Goal: Find specific page/section: Find specific page/section

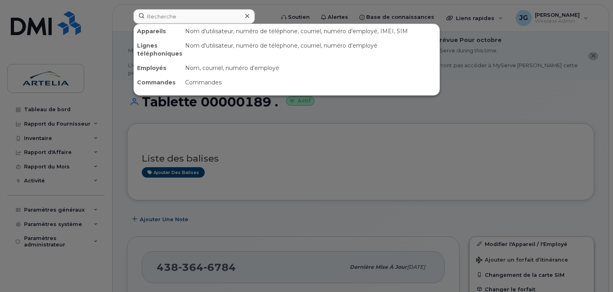
scroll to position [223, 0]
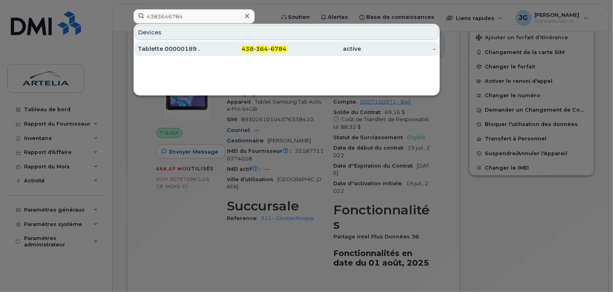
type input "4383646784"
click at [189, 50] on div "Tablette 00000189 ." at bounding box center [175, 49] width 74 height 8
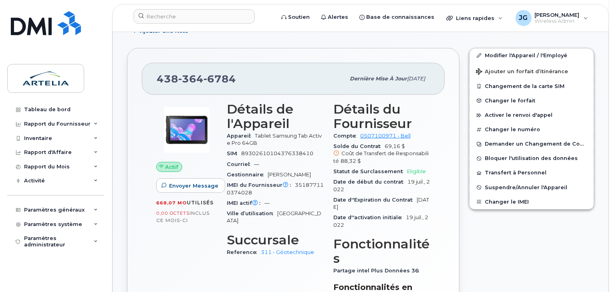
scroll to position [191, 0]
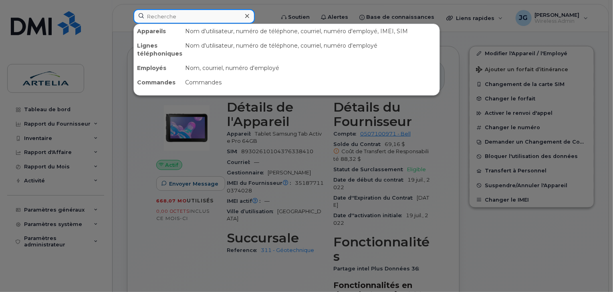
click at [194, 10] on input at bounding box center [193, 16] width 121 height 14
paste input "4384555687"
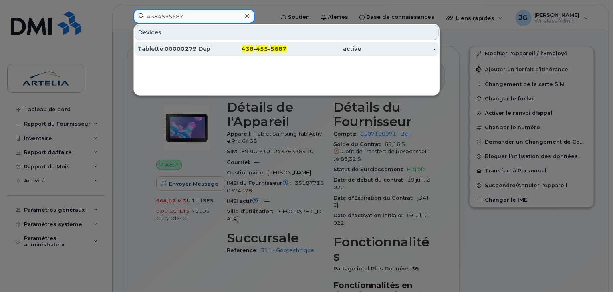
type input "4384555687"
click at [197, 45] on div "Tablette 00000279 Dep 333" at bounding box center [175, 49] width 74 height 8
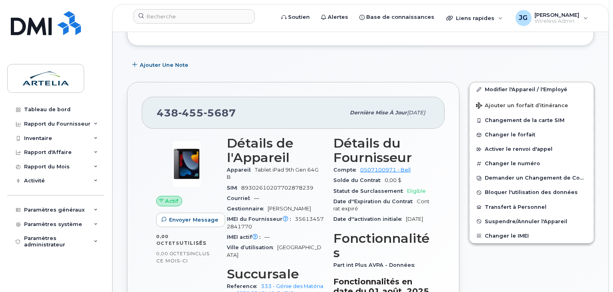
scroll to position [232, 0]
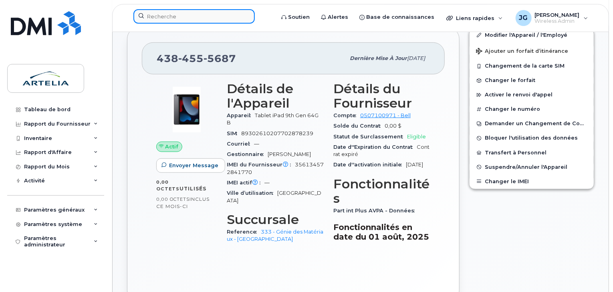
click at [155, 20] on input at bounding box center [193, 16] width 121 height 14
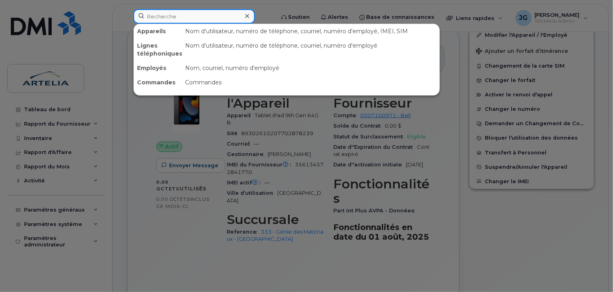
paste input "4384553619"
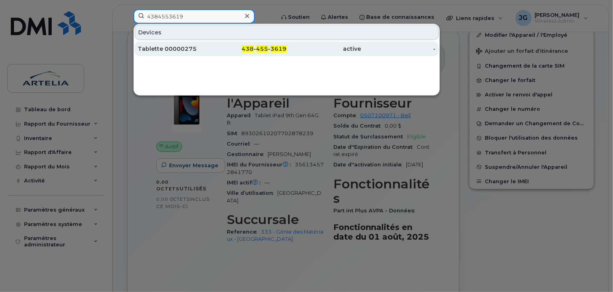
type input "4384553619"
click at [164, 49] on div "Tablette 00000275" at bounding box center [175, 49] width 74 height 8
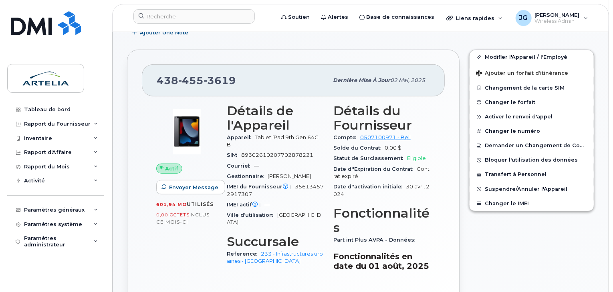
scroll to position [203, 0]
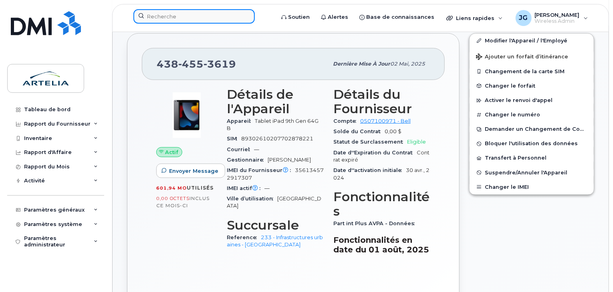
click at [167, 20] on input at bounding box center [193, 16] width 121 height 14
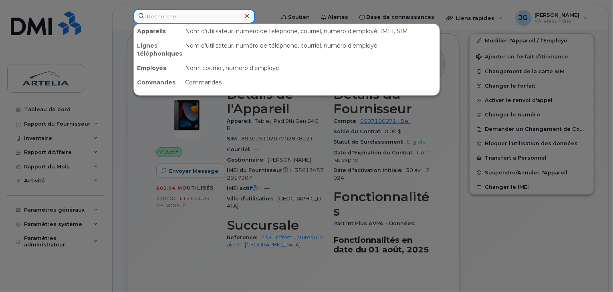
paste input "4384658407"
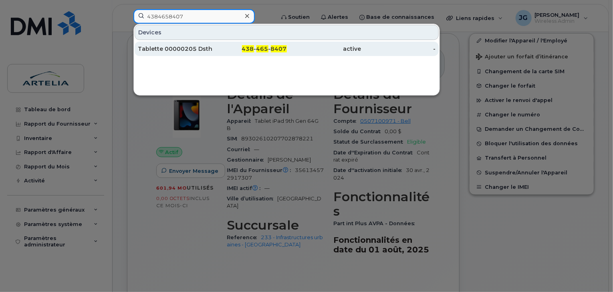
type input "4384658407"
click at [184, 49] on div "Tablette 00000205 Dsthilaire" at bounding box center [175, 49] width 74 height 8
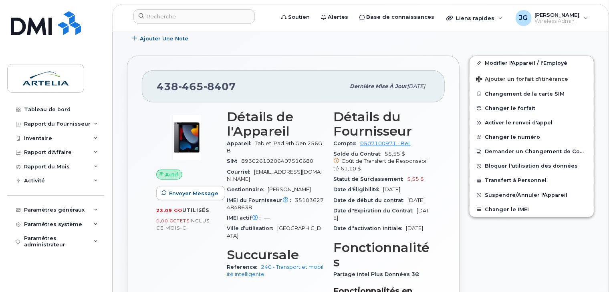
scroll to position [267, 0]
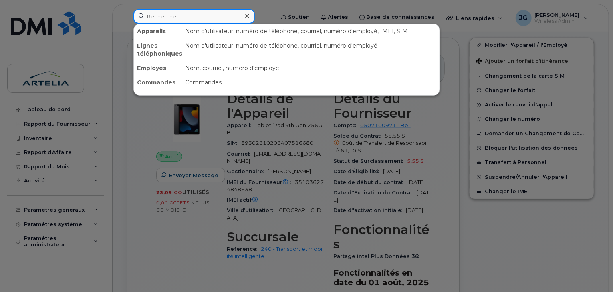
click at [163, 11] on input at bounding box center [193, 16] width 121 height 14
paste input "4384687045"
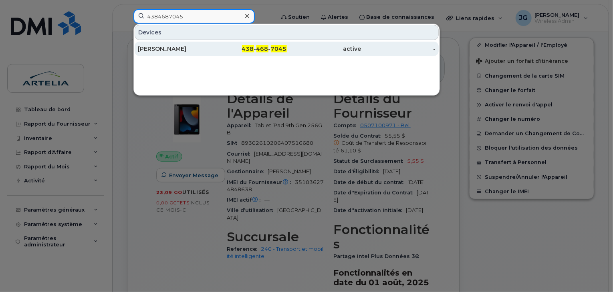
type input "4384687045"
click at [178, 44] on div "Francesca Pacelli" at bounding box center [175, 49] width 74 height 14
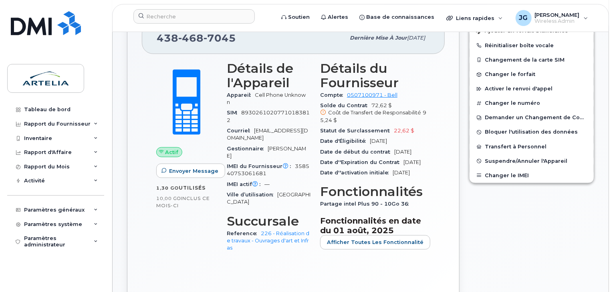
scroll to position [227, 0]
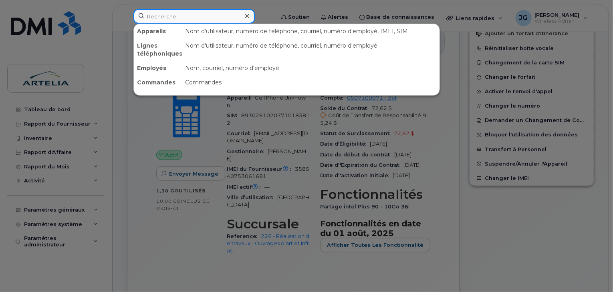
click at [189, 18] on input at bounding box center [193, 16] width 121 height 14
paste input "4189081103"
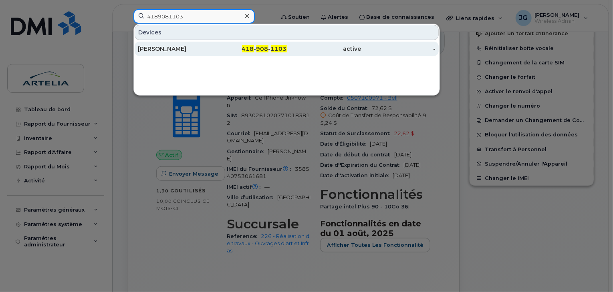
type input "4189081103"
click at [181, 50] on div "Caroline Desfossés" at bounding box center [175, 49] width 74 height 8
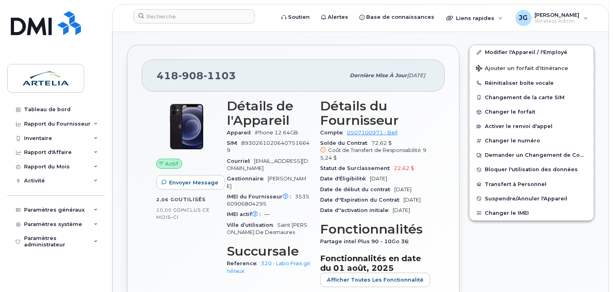
scroll to position [188, 0]
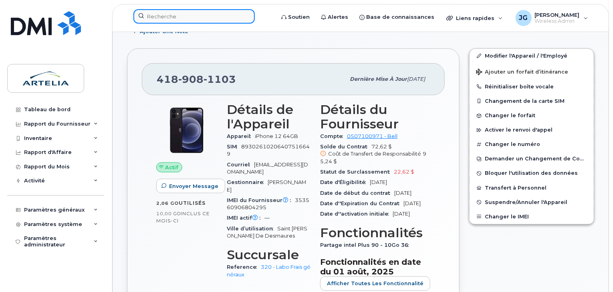
click at [174, 19] on input at bounding box center [193, 16] width 121 height 14
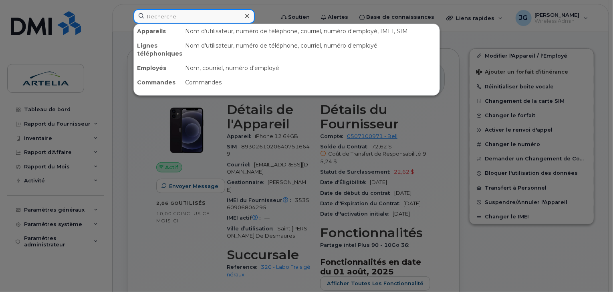
paste input "4384660803"
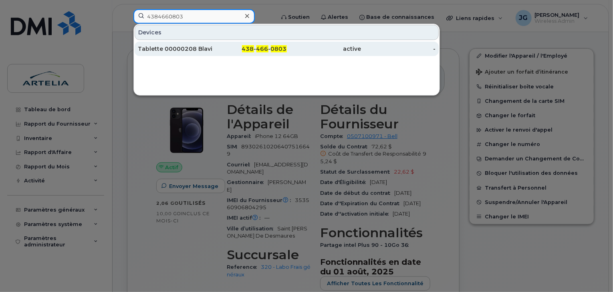
type input "4384660803"
click at [179, 47] on div "Tablette 00000208 Blavigne" at bounding box center [175, 49] width 74 height 8
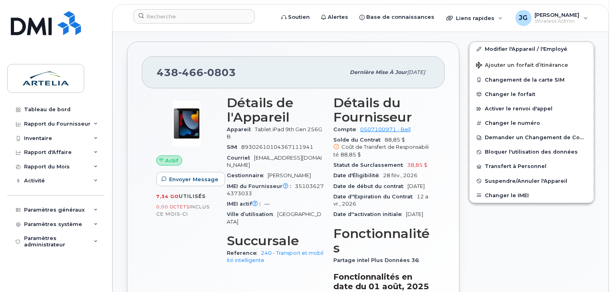
scroll to position [267, 0]
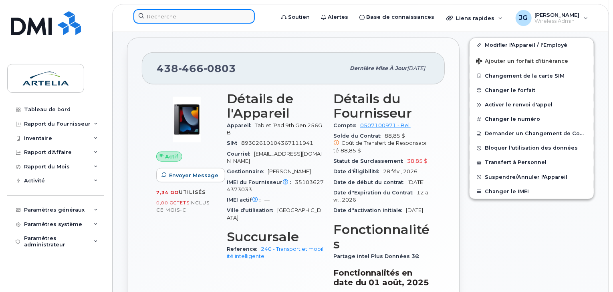
click at [196, 21] on input at bounding box center [193, 16] width 121 height 14
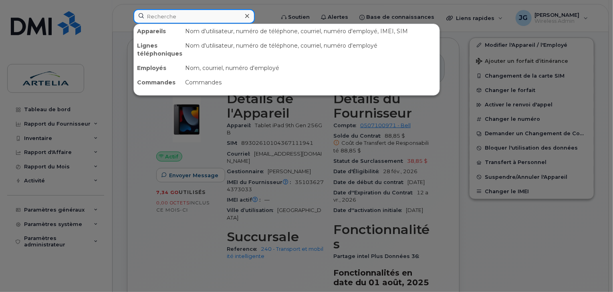
paste input "4384590367"
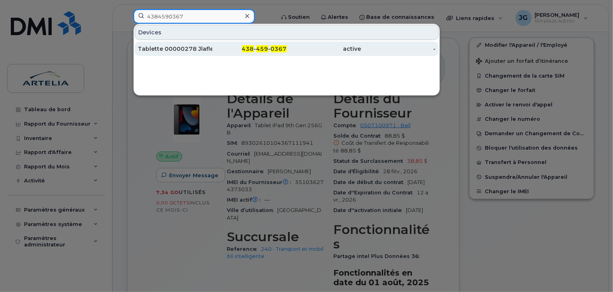
type input "4384590367"
click at [182, 48] on div "Tablette 00000278 Jlafleur" at bounding box center [175, 49] width 74 height 8
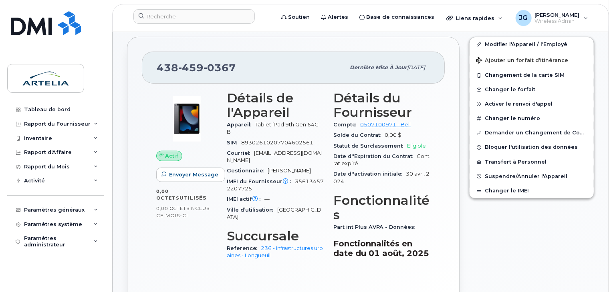
scroll to position [240, 0]
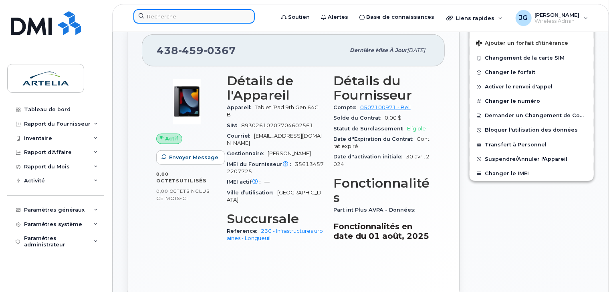
click at [189, 13] on input at bounding box center [193, 16] width 121 height 14
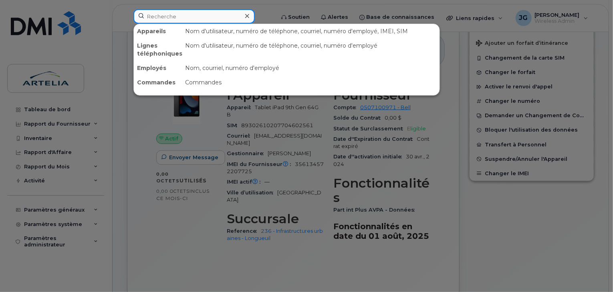
paste input "4383410152"
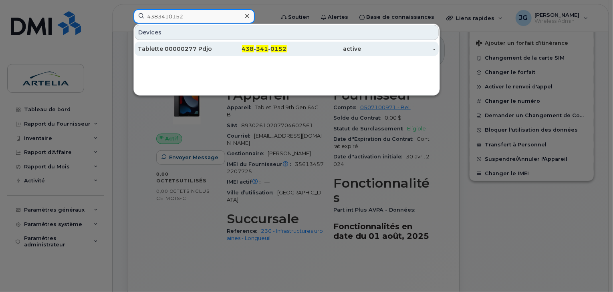
type input "4383410152"
click at [184, 50] on div "Tablette 00000277 Pdjogbenou" at bounding box center [175, 49] width 74 height 8
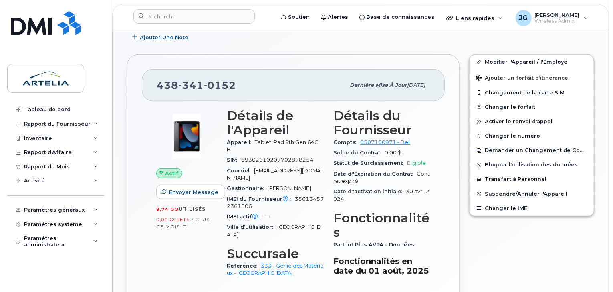
scroll to position [251, 0]
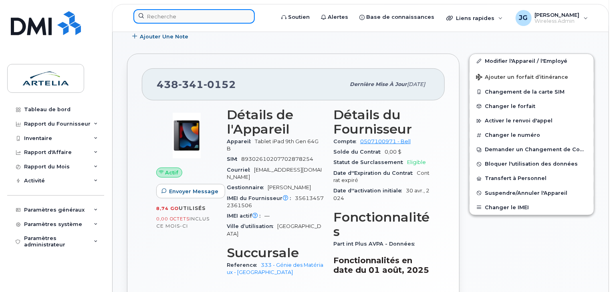
click at [174, 21] on input at bounding box center [193, 16] width 121 height 14
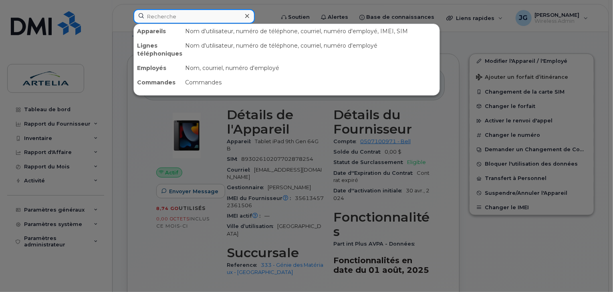
paste input "4384583797"
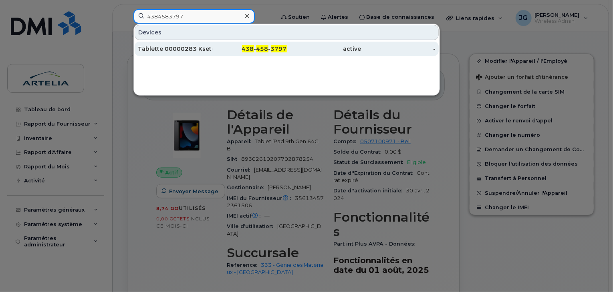
type input "4384583797"
click at [176, 49] on div "Tablette 00000283 Ksetchaisy" at bounding box center [175, 49] width 74 height 8
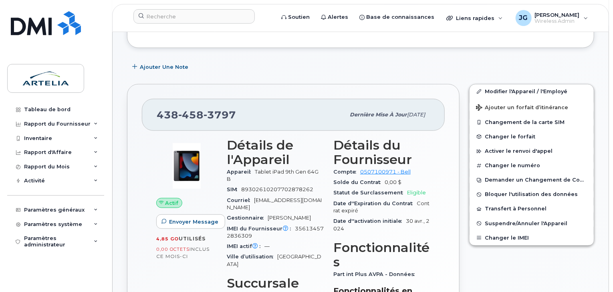
scroll to position [204, 0]
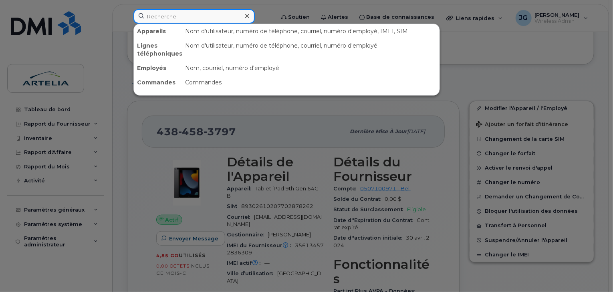
click at [161, 14] on input at bounding box center [193, 16] width 121 height 14
paste input "4384660802"
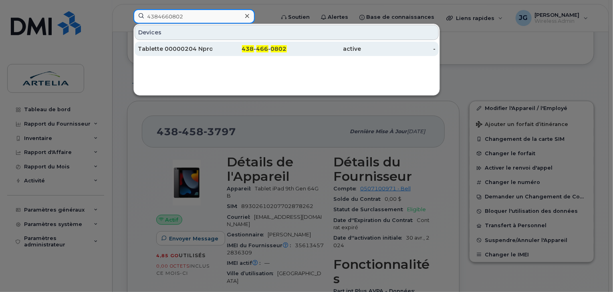
type input "4384660802"
click at [178, 46] on div "Tablette 00000204 Nproulx" at bounding box center [175, 49] width 74 height 8
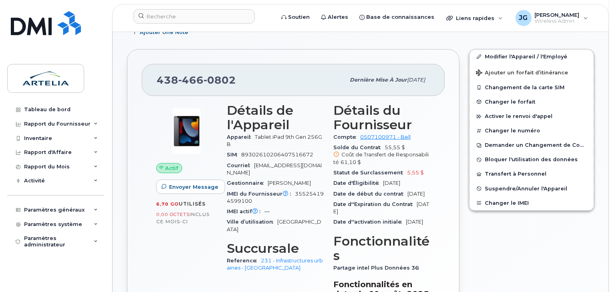
scroll to position [269, 0]
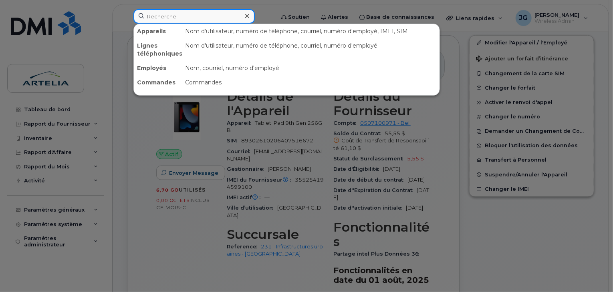
click at [175, 12] on input at bounding box center [193, 16] width 121 height 14
paste input "4383409262"
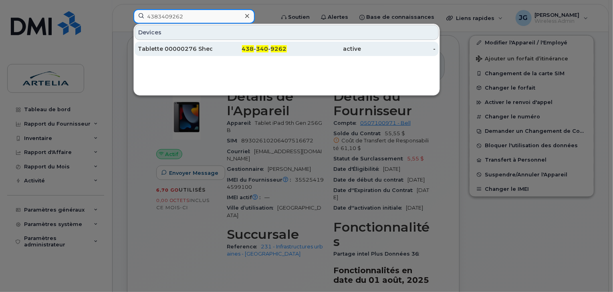
type input "4383409262"
click at [174, 47] on div "Tablette 00000276 Shedir" at bounding box center [175, 49] width 74 height 8
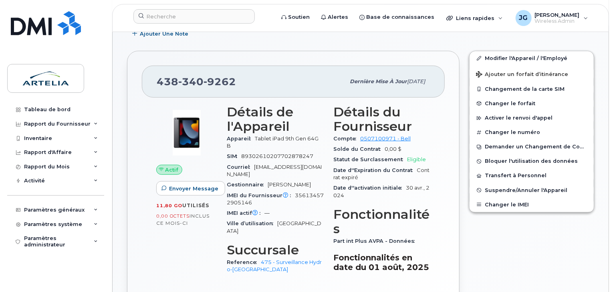
scroll to position [185, 0]
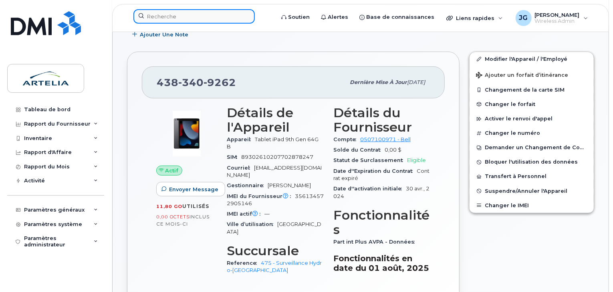
click at [152, 14] on input at bounding box center [193, 16] width 121 height 14
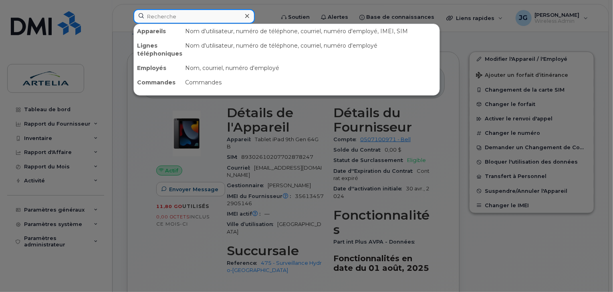
paste input "4384660819"
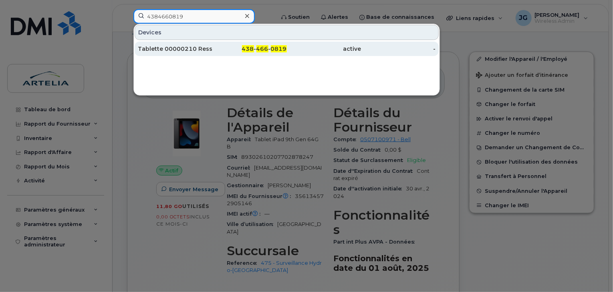
type input "4384660819"
click at [161, 50] on div "Tablette 00000210 Ressources Humaines" at bounding box center [175, 49] width 74 height 8
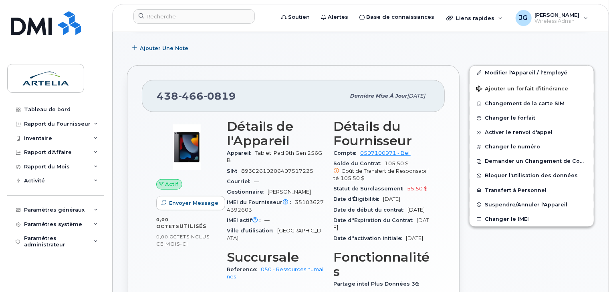
scroll to position [201, 0]
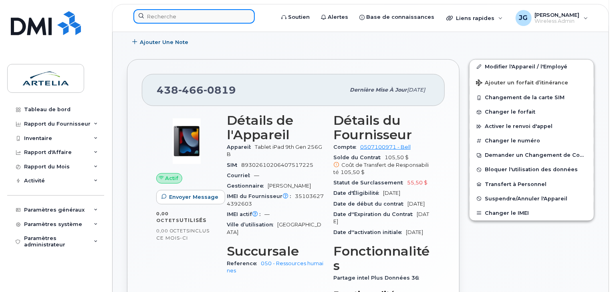
click at [171, 16] on input at bounding box center [193, 16] width 121 height 14
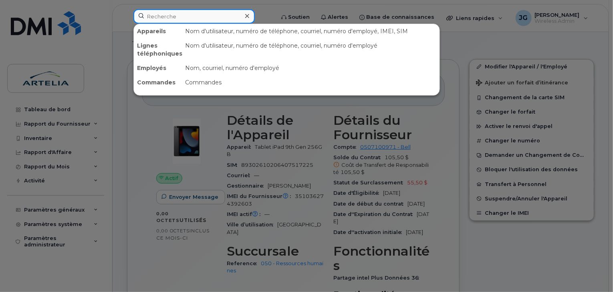
paste input "4384660815"
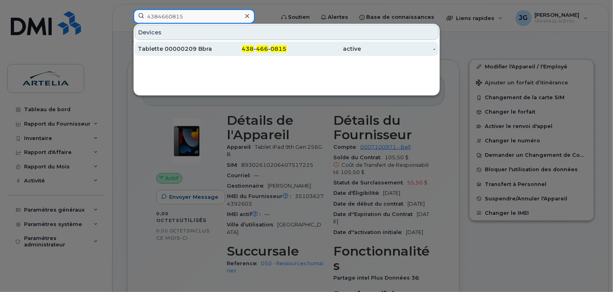
type input "4384660815"
click at [170, 48] on div "Tablette 00000209 Bbrady" at bounding box center [175, 49] width 74 height 8
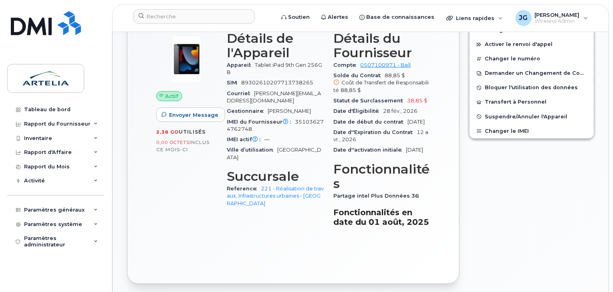
scroll to position [247, 0]
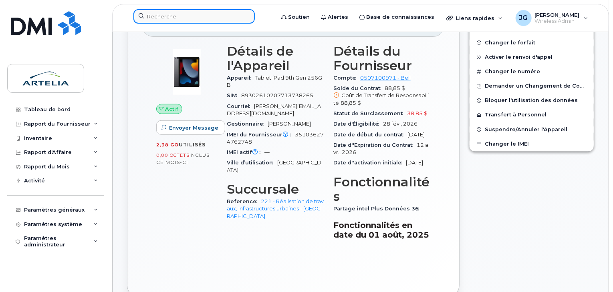
click at [179, 16] on input at bounding box center [193, 16] width 121 height 14
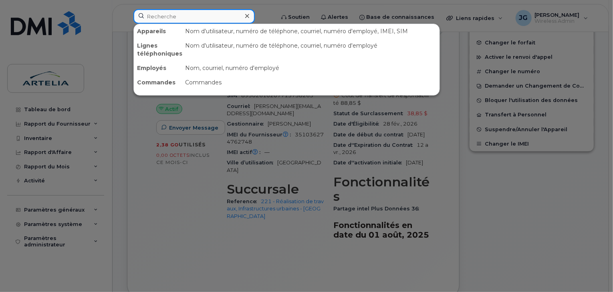
paste input "4384397894"
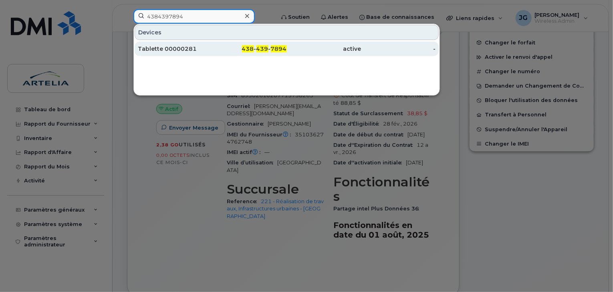
type input "4384397894"
click at [175, 49] on div "Tablette 00000281" at bounding box center [175, 49] width 74 height 8
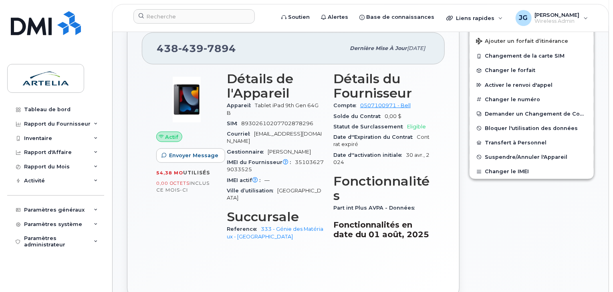
scroll to position [215, 0]
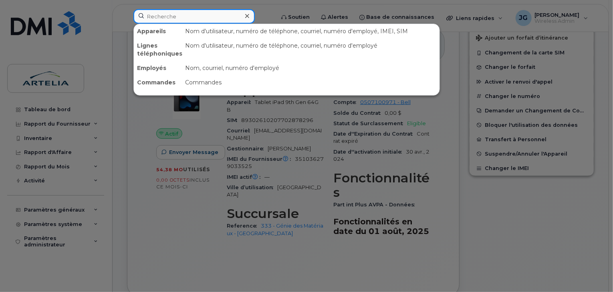
click at [174, 13] on input at bounding box center [193, 16] width 121 height 14
paste input "4185642588"
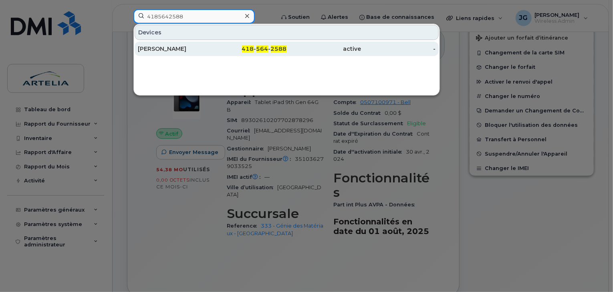
type input "4185642588"
click at [167, 49] on div "Stéphane Mercier" at bounding box center [175, 49] width 74 height 8
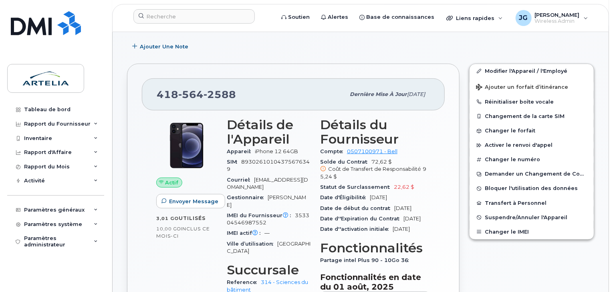
scroll to position [203, 0]
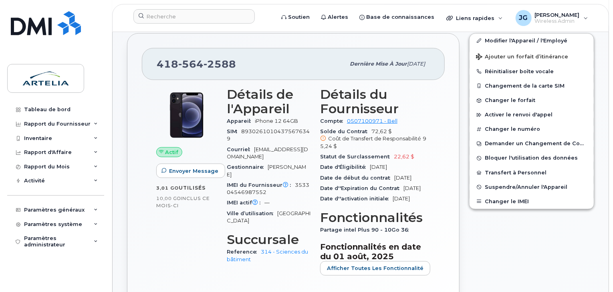
click at [183, 7] on header "Soutien Alertes Base de connaissances Liens rapides Suspendre/Supprimer l’appar…" at bounding box center [360, 18] width 496 height 28
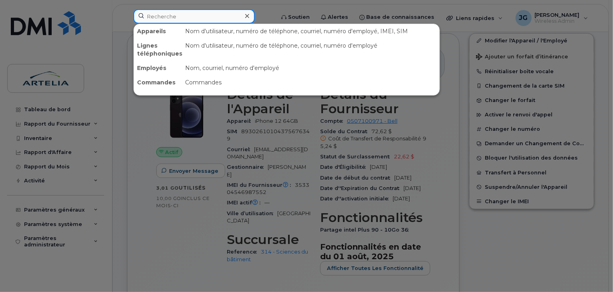
click at [179, 17] on input at bounding box center [193, 16] width 121 height 14
paste input "8196203979"
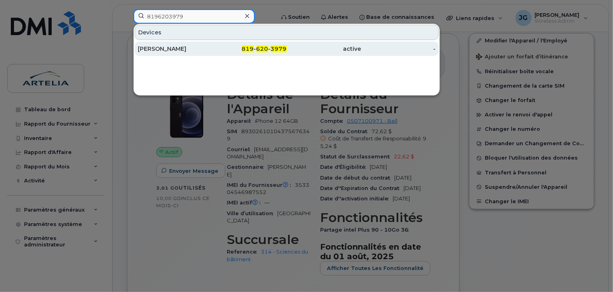
type input "8196203979"
click at [175, 45] on div "[PERSON_NAME]" at bounding box center [175, 49] width 74 height 8
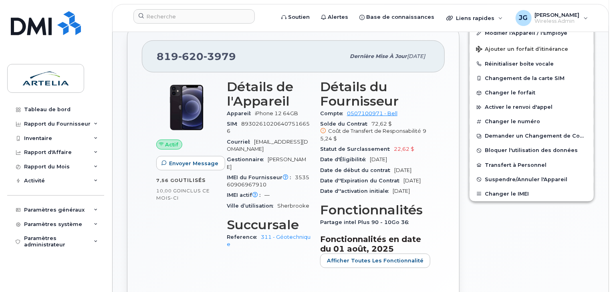
scroll to position [222, 0]
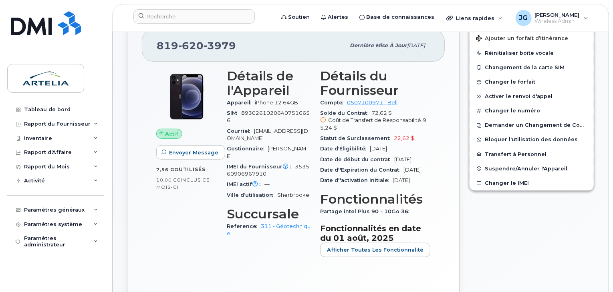
click at [181, 4] on div "Soutien Alertes Base de connaissances Liens rapides Suspendre/Supprimer l’appar…" at bounding box center [360, 18] width 496 height 28
click at [179, 12] on input at bounding box center [193, 16] width 121 height 14
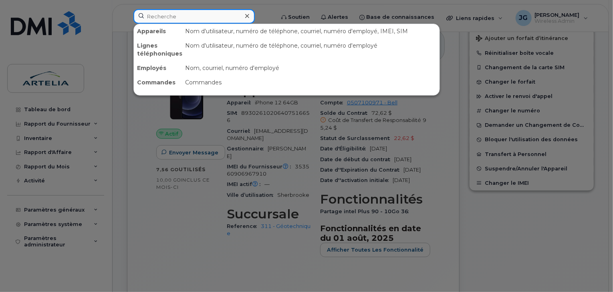
paste input "4384661089"
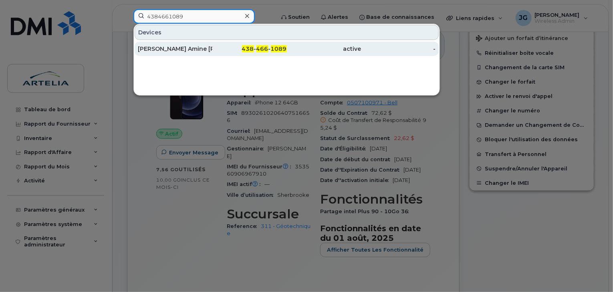
type input "4384661089"
click at [173, 50] on div "[PERSON_NAME] Amine [PERSON_NAME]" at bounding box center [175, 49] width 74 height 8
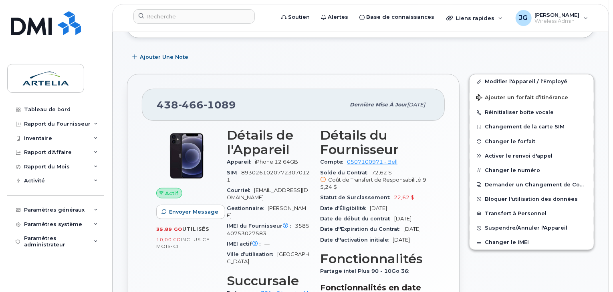
scroll to position [227, 0]
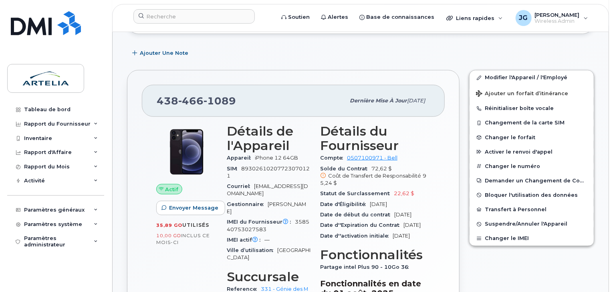
click at [169, 4] on div "Soutien Alertes Base de connaissances Liens rapides Suspendre/Supprimer l’appar…" at bounding box center [360, 18] width 496 height 28
click at [169, 16] on input at bounding box center [193, 16] width 121 height 14
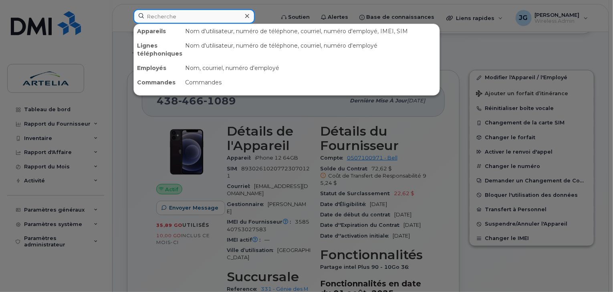
paste input "4384586793"
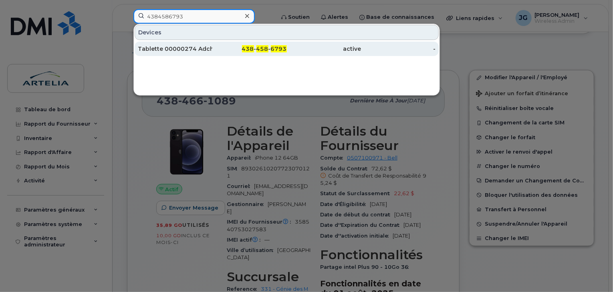
type input "4384586793"
click at [169, 46] on div "Tablette 00000274 Adchagnon" at bounding box center [175, 49] width 74 height 8
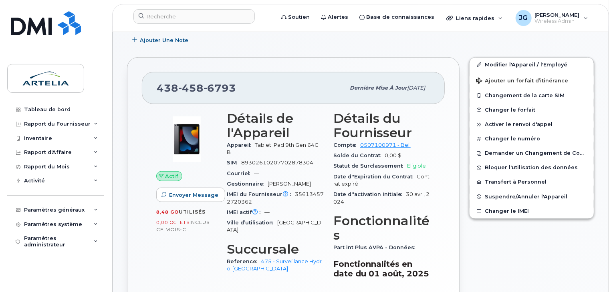
scroll to position [181, 0]
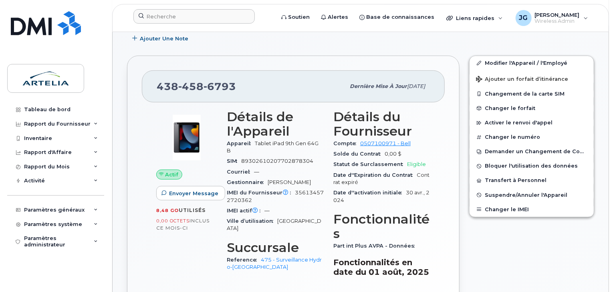
click at [178, 26] on div at bounding box center [201, 18] width 149 height 18
click at [173, 16] on input at bounding box center [193, 16] width 121 height 14
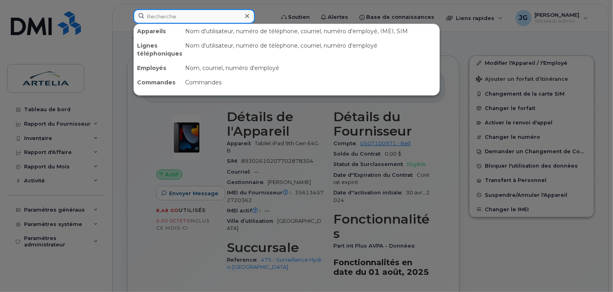
paste input "4384660812"
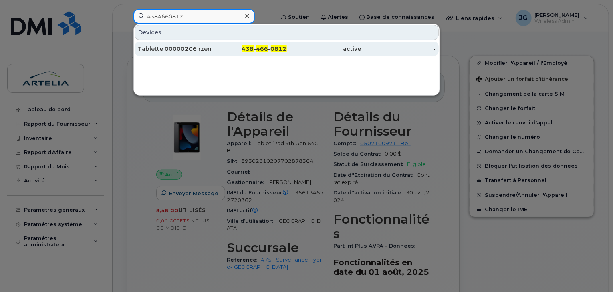
type input "4384660812"
click at [201, 51] on div "Tablette 00000206 rzennaki" at bounding box center [175, 49] width 74 height 8
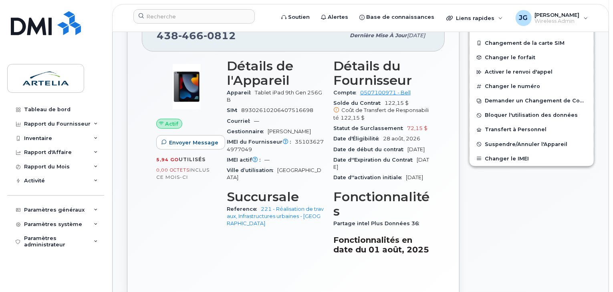
scroll to position [237, 0]
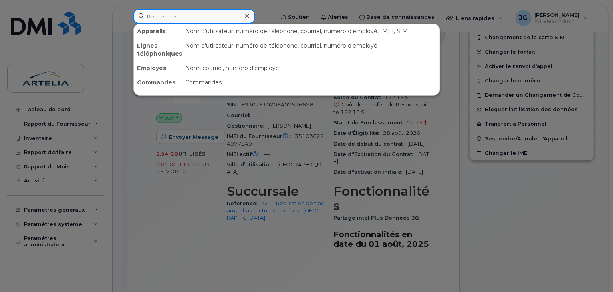
click at [199, 14] on input at bounding box center [193, 16] width 121 height 14
paste input "4384660668"
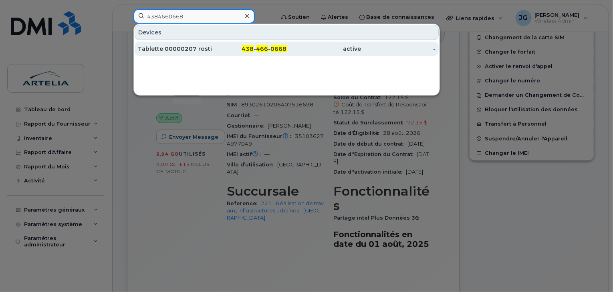
type input "4384660668"
click at [197, 46] on div "Tablette 00000207 rostigny" at bounding box center [175, 49] width 74 height 8
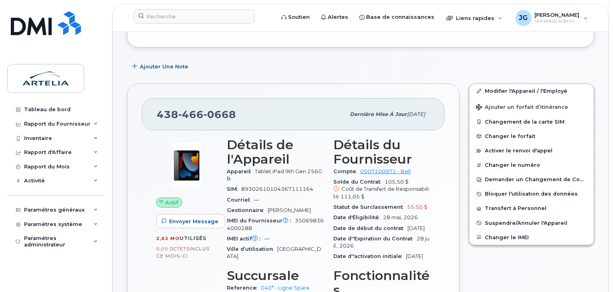
scroll to position [178, 0]
